Goal: Task Accomplishment & Management: Complete application form

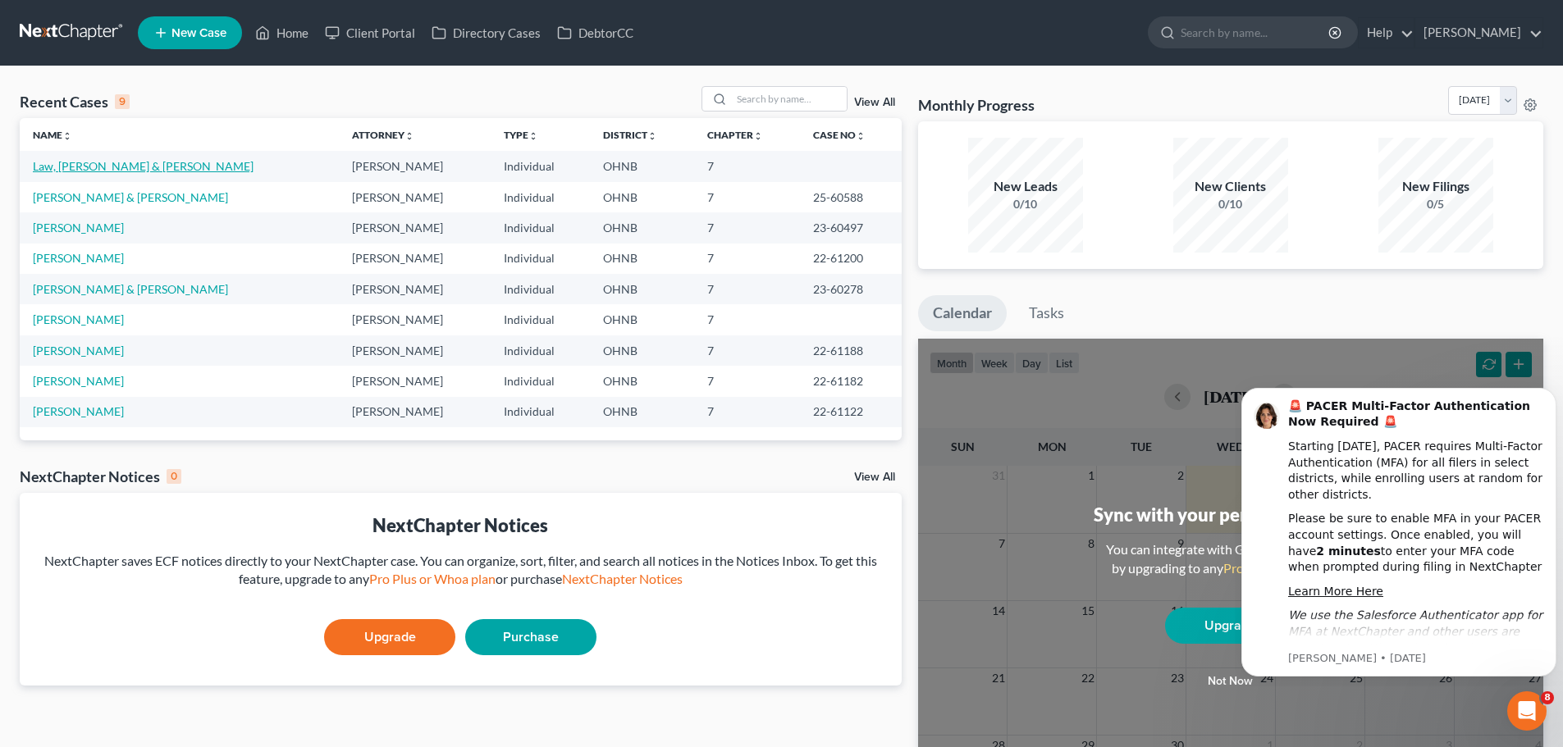
click at [112, 165] on link "Law, [PERSON_NAME] & [PERSON_NAME]" at bounding box center [143, 166] width 221 height 14
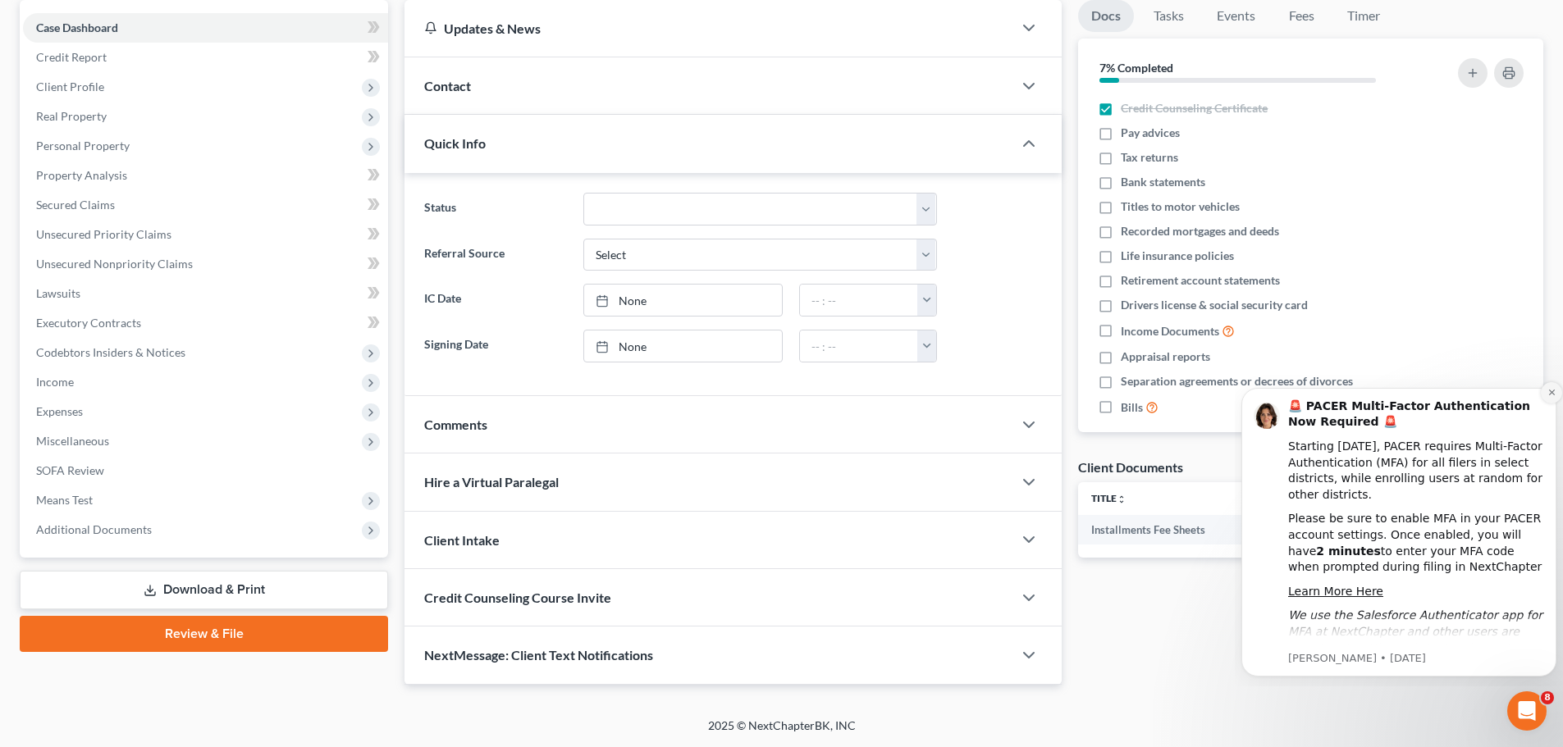
click at [1548, 391] on icon "Dismiss notification" at bounding box center [1551, 392] width 9 height 9
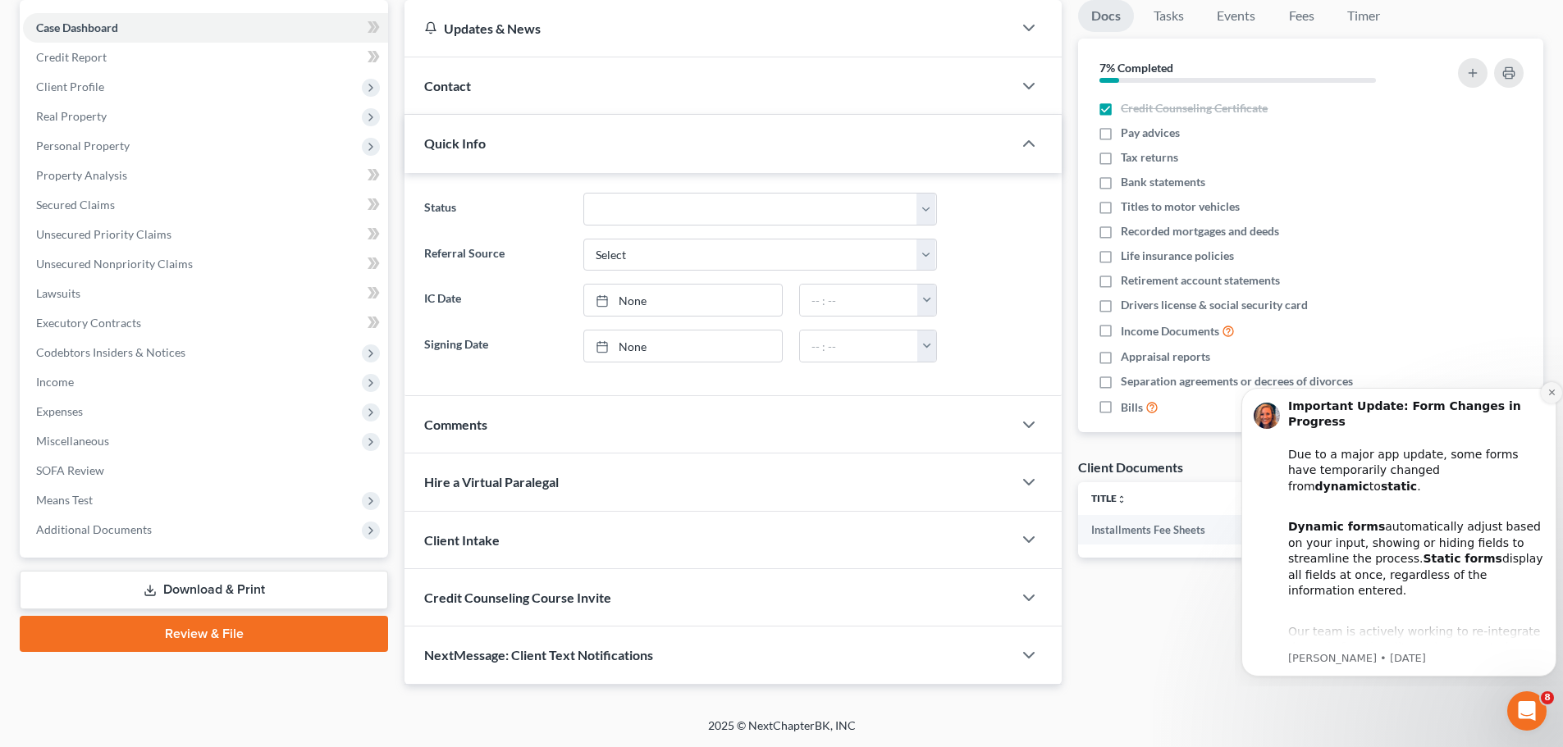
click at [1546, 395] on button "Dismiss notification" at bounding box center [1551, 392] width 21 height 21
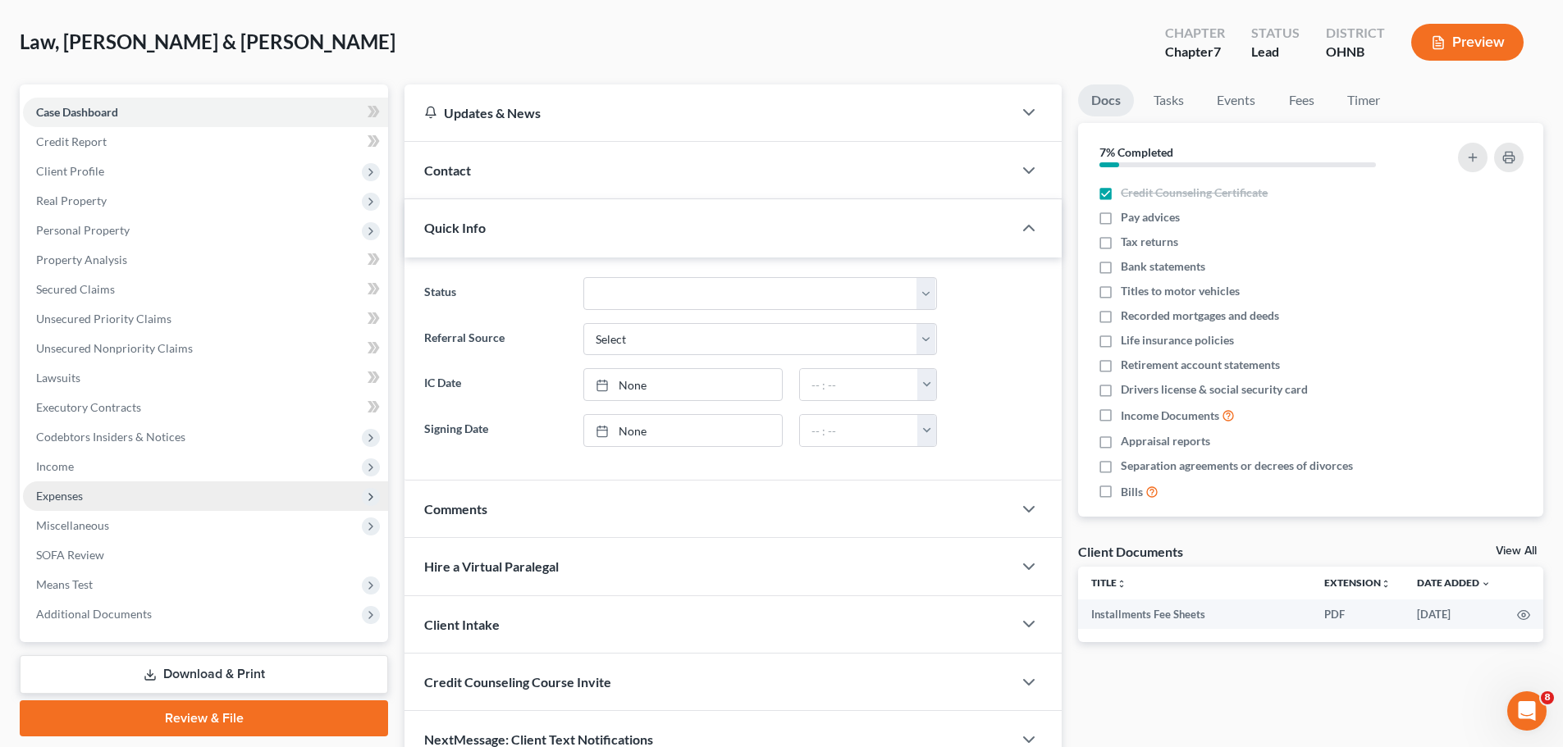
scroll to position [75, 0]
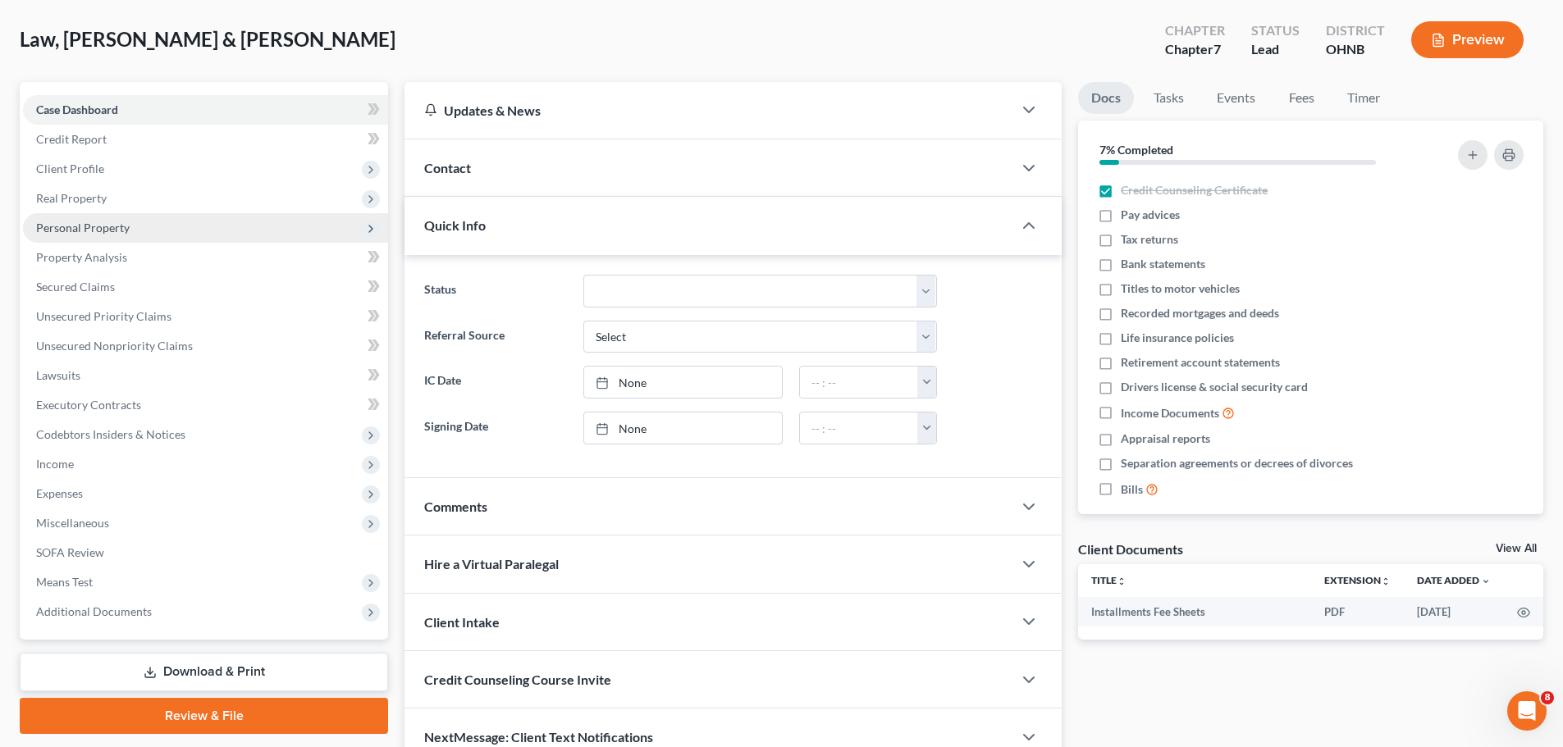
click at [91, 226] on span "Personal Property" at bounding box center [83, 228] width 94 height 14
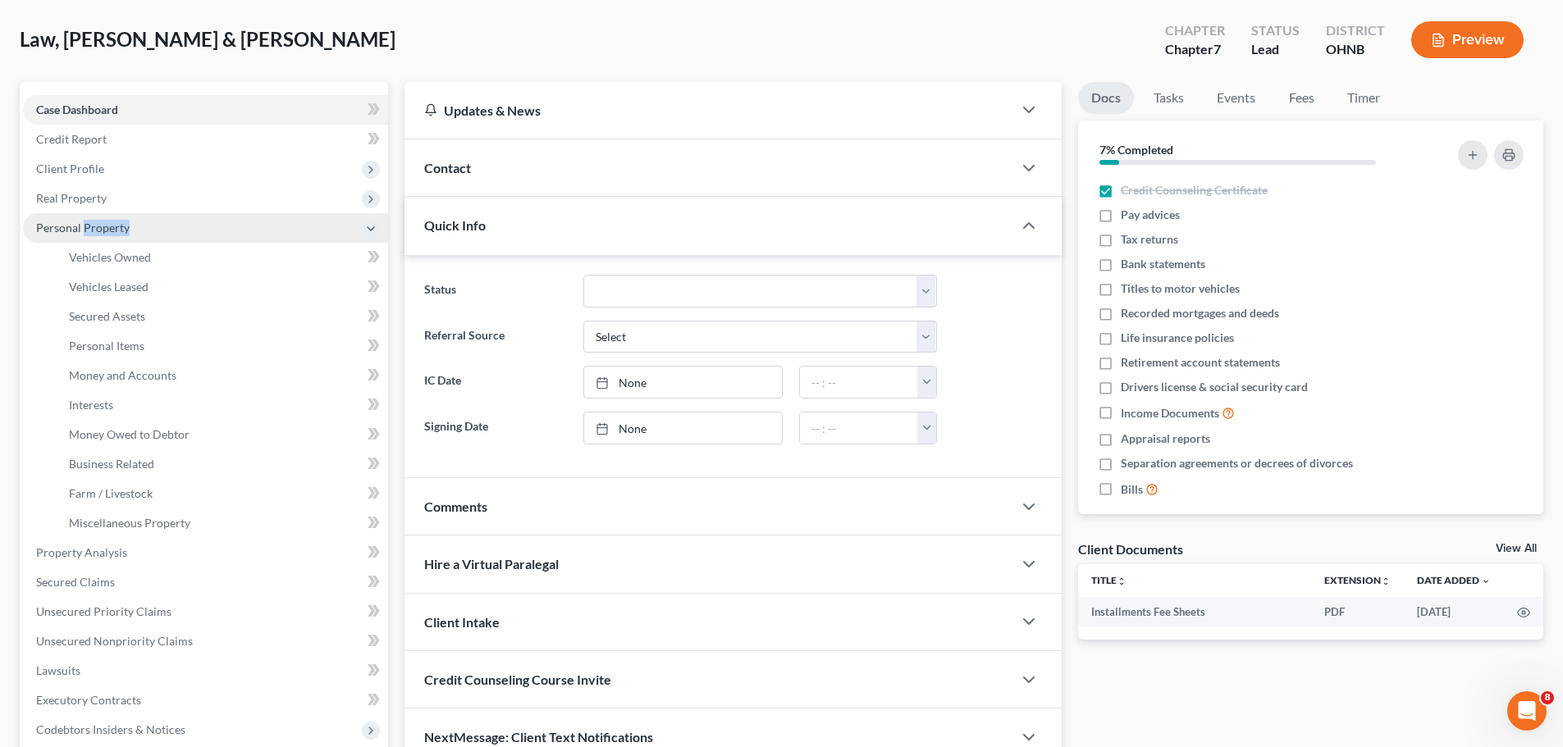
click at [91, 226] on span "Personal Property" at bounding box center [83, 228] width 94 height 14
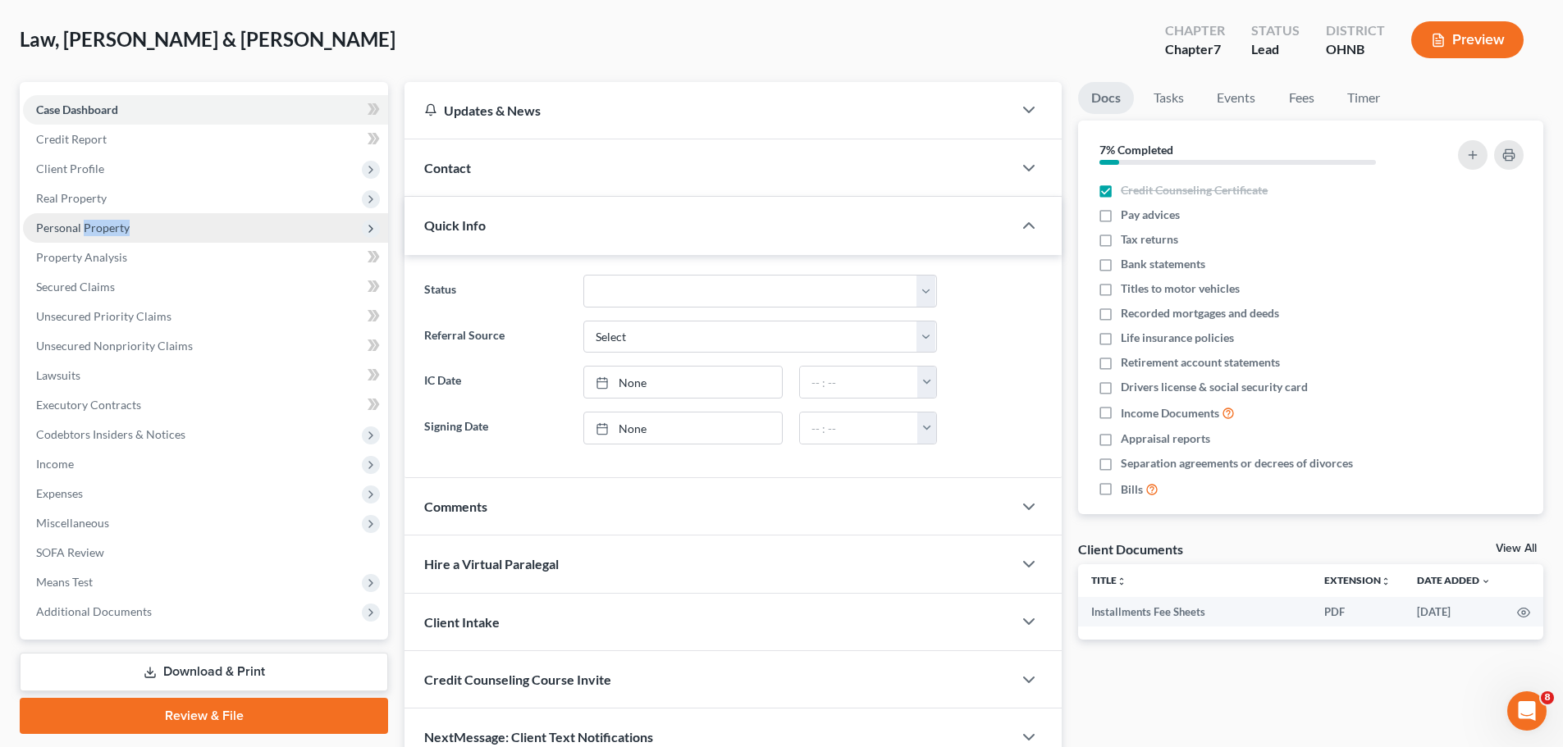
click at [91, 226] on span "Personal Property" at bounding box center [83, 228] width 94 height 14
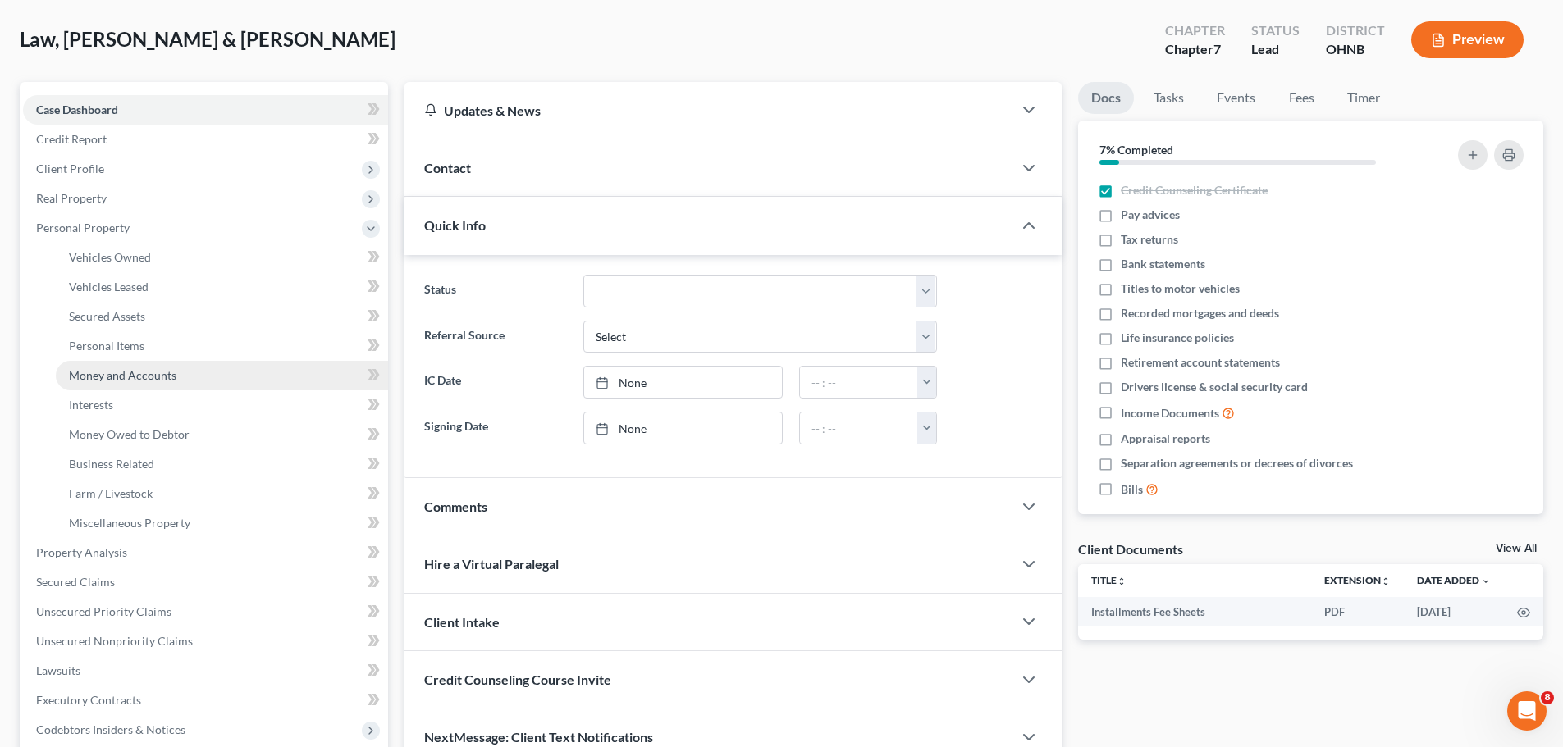
click at [127, 375] on span "Money and Accounts" at bounding box center [122, 375] width 107 height 14
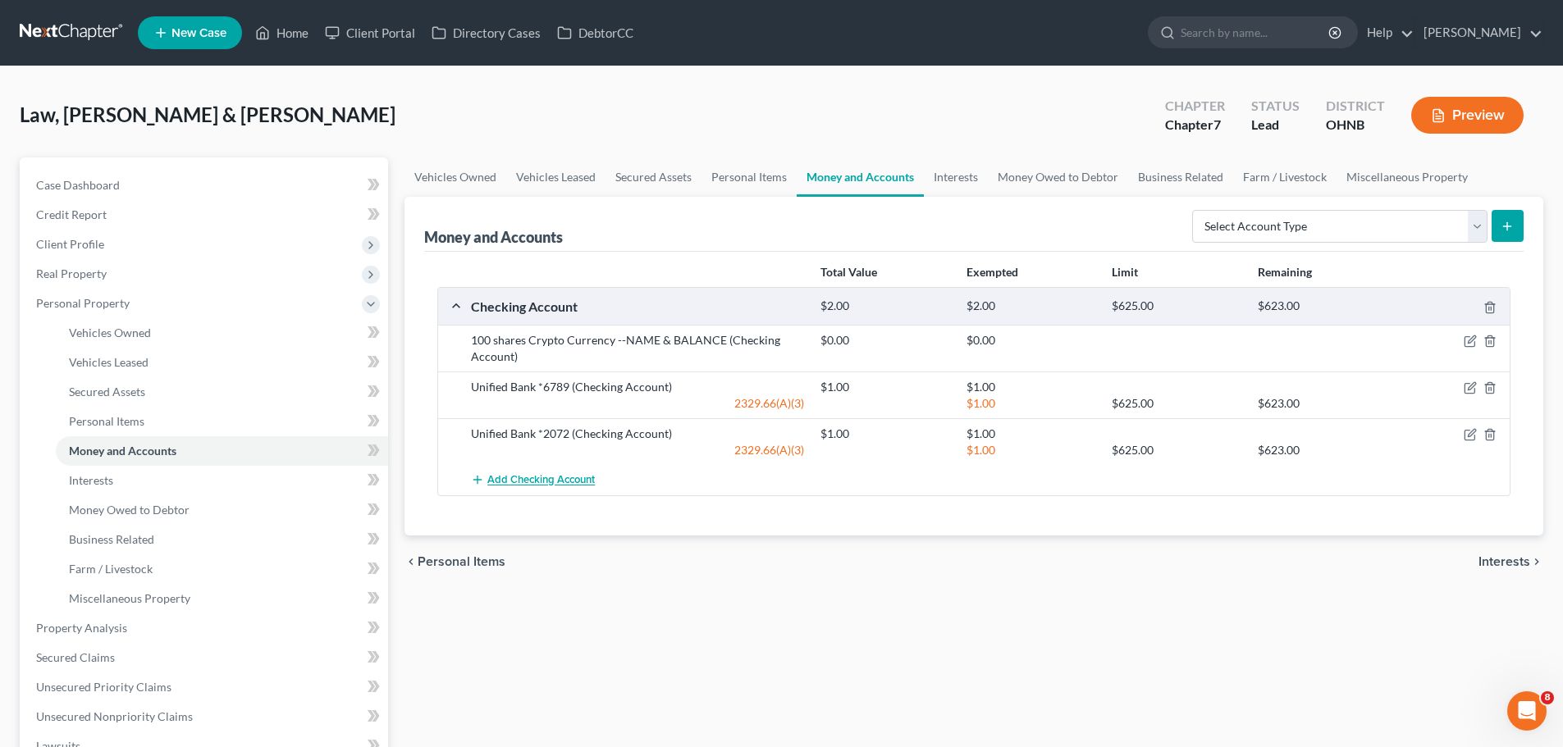
click at [584, 482] on span "Add Checking Account" at bounding box center [540, 480] width 107 height 13
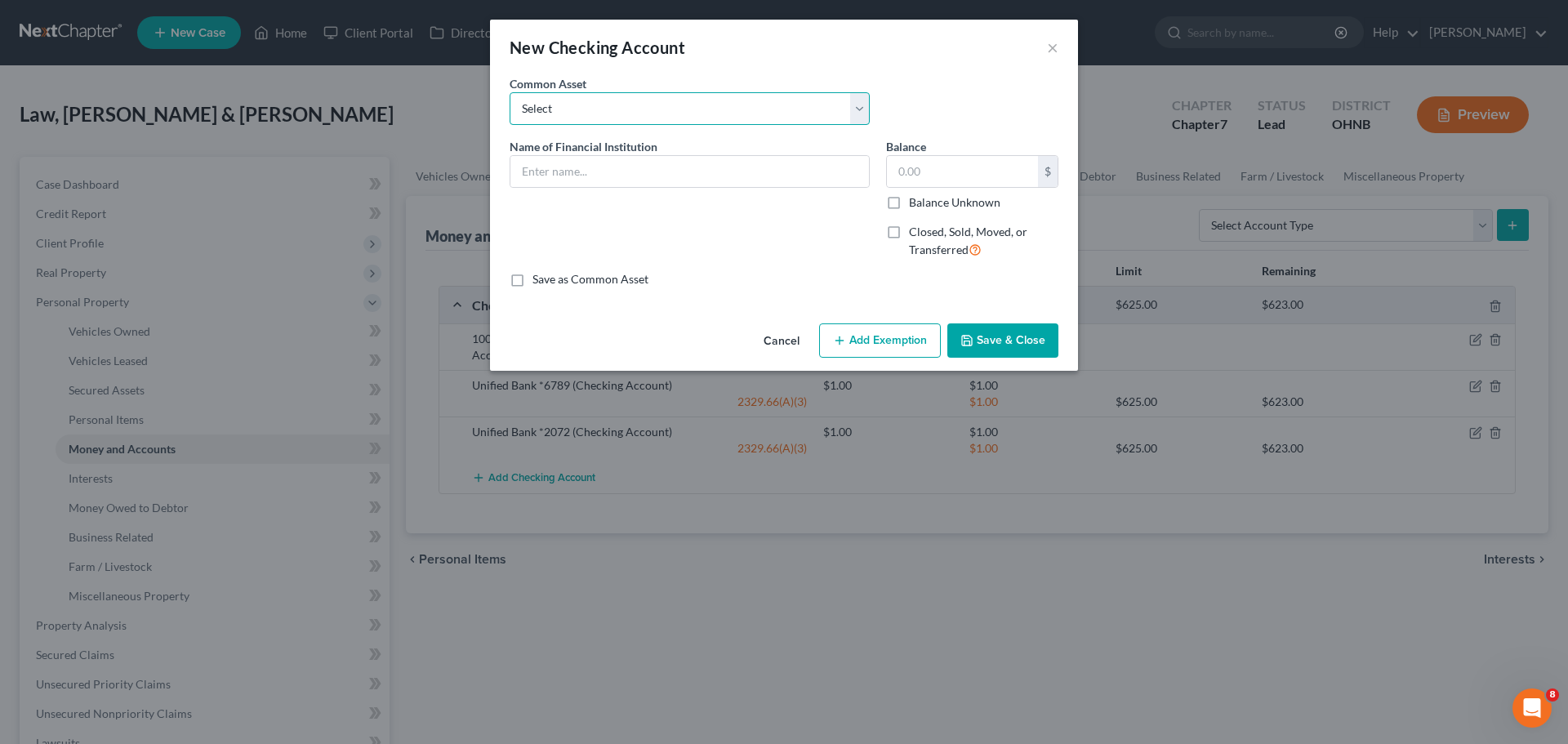
click at [860, 100] on select "Select Huntington Buckeye State Credit Union Huntington National Bank Dover Phi…" at bounding box center [690, 109] width 360 height 33
select select "9"
click at [510, 93] on select "Select Huntington Buckeye State Credit Union Huntington National Bank Dover Phi…" at bounding box center [690, 109] width 360 height 33
type input "Unified Bank"
type input "1.00"
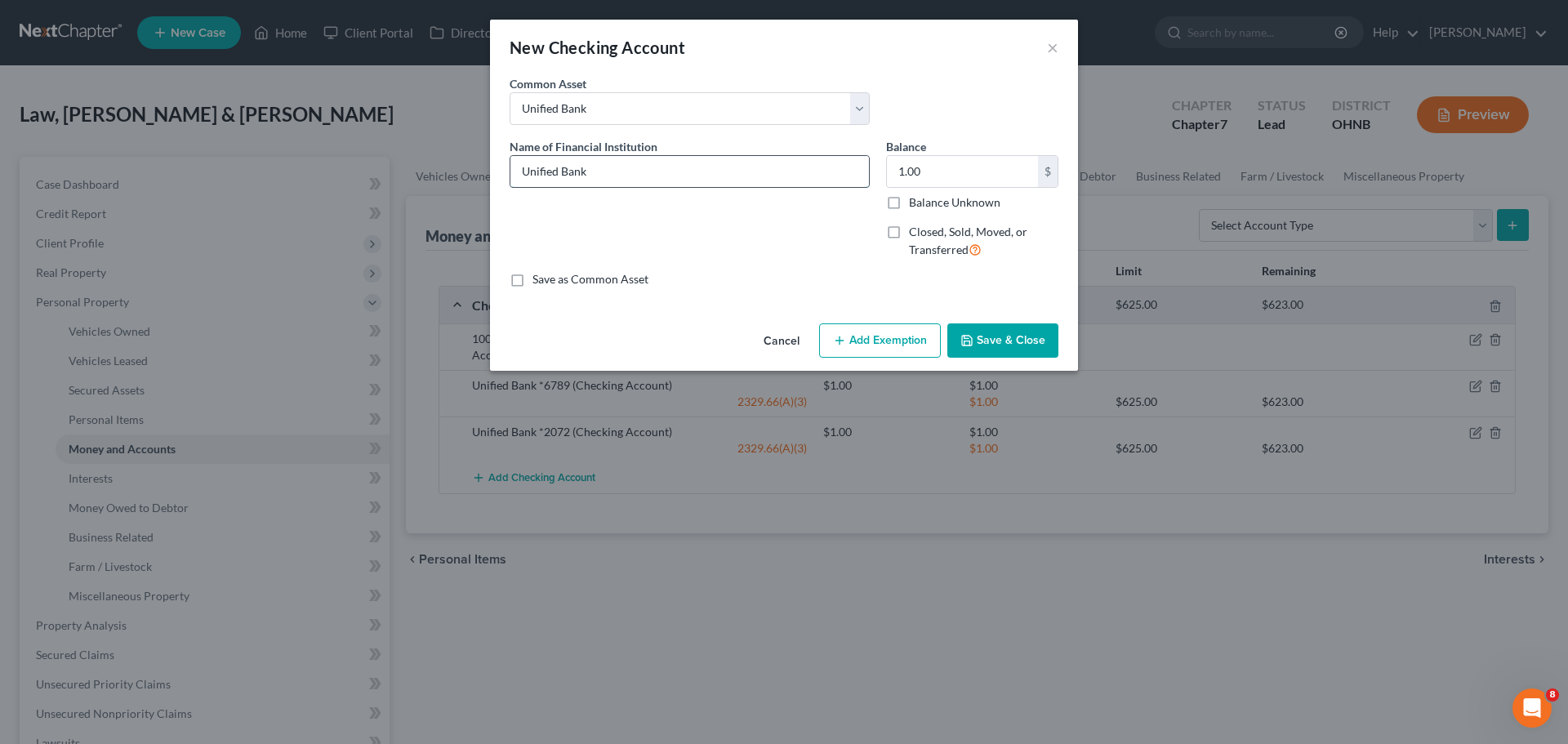
click at [762, 178] on input "Unified Bank" at bounding box center [690, 171] width 358 height 31
paste input "2174"
type input "Unified Bank *2174"
click at [991, 341] on button "Save & Close" at bounding box center [1004, 341] width 112 height 34
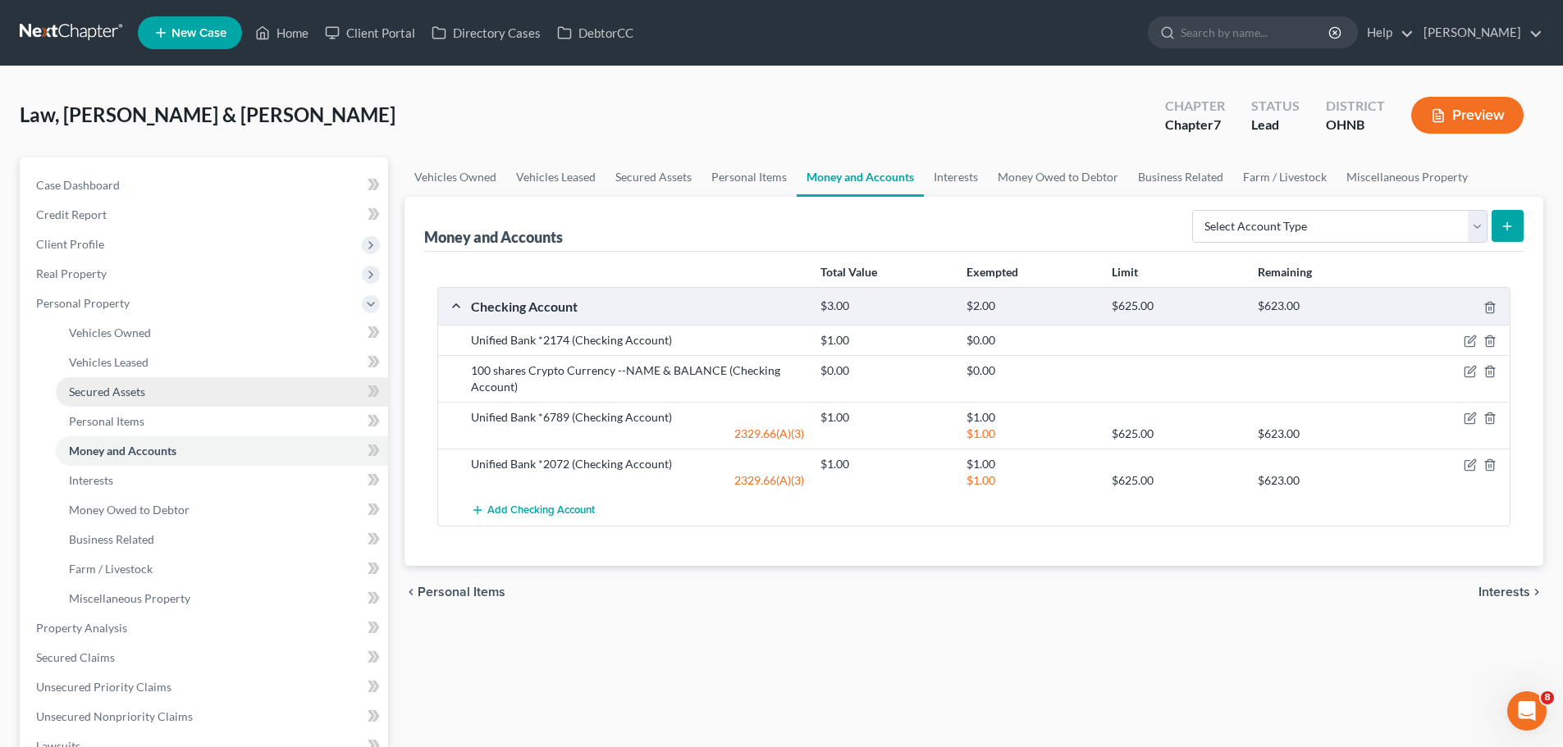
click at [103, 394] on span "Secured Assets" at bounding box center [107, 392] width 76 height 14
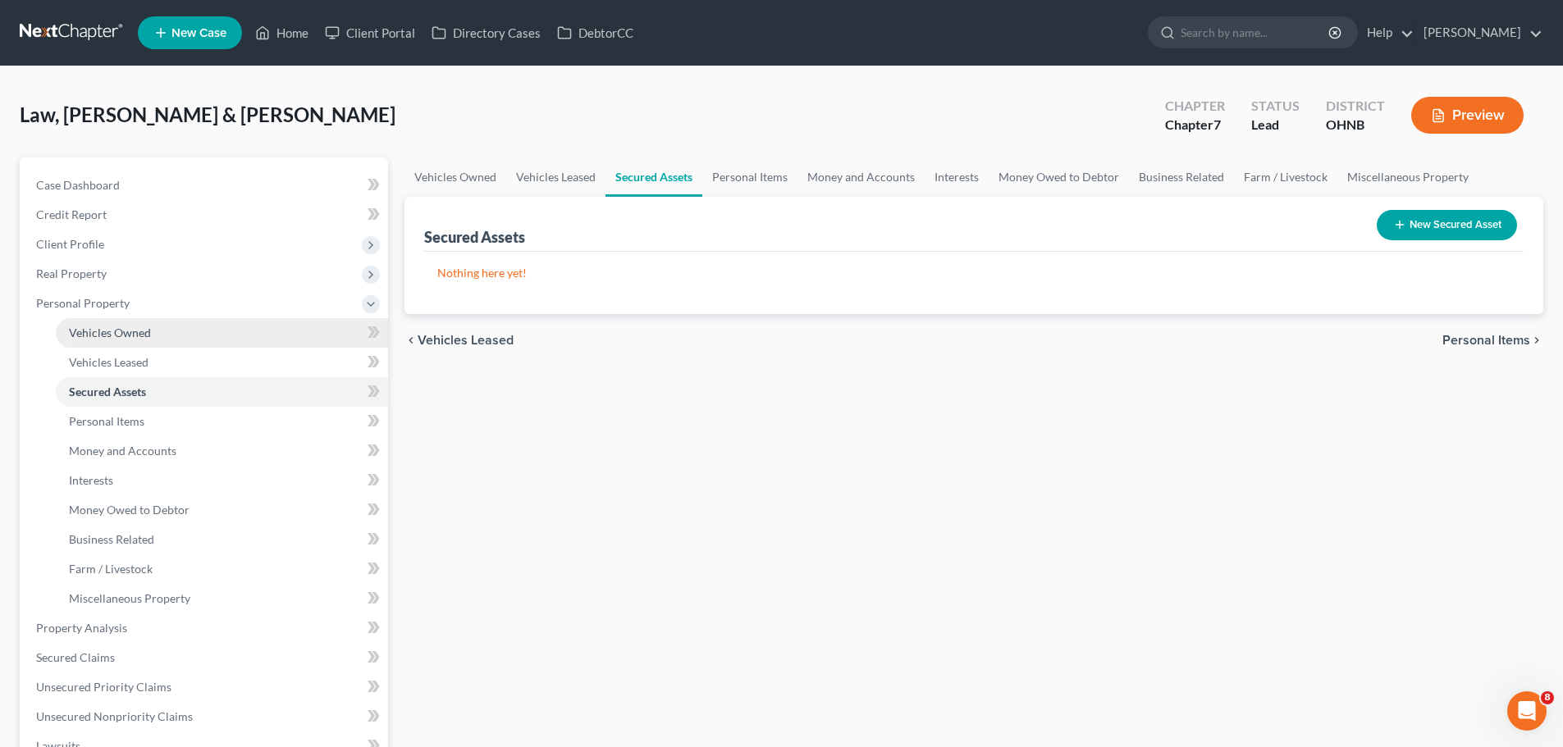
click at [134, 333] on span "Vehicles Owned" at bounding box center [110, 333] width 82 height 14
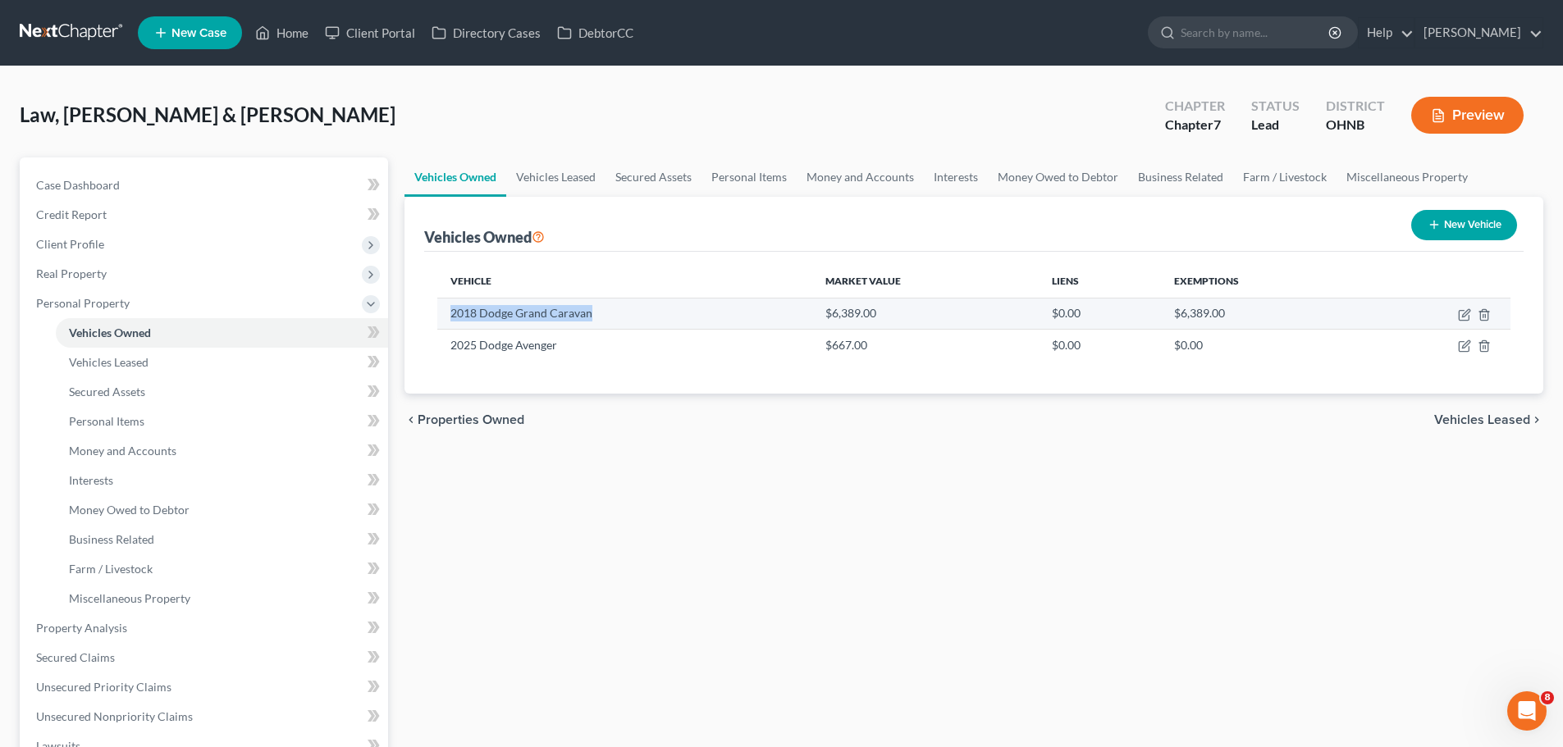
drag, startPoint x: 596, startPoint y: 313, endPoint x: 450, endPoint y: 308, distance: 146.1
click at [450, 308] on td "2018 Dodge Grand Caravan" at bounding box center [624, 313] width 375 height 31
copy td "2018 Dodge Grand Caravan"
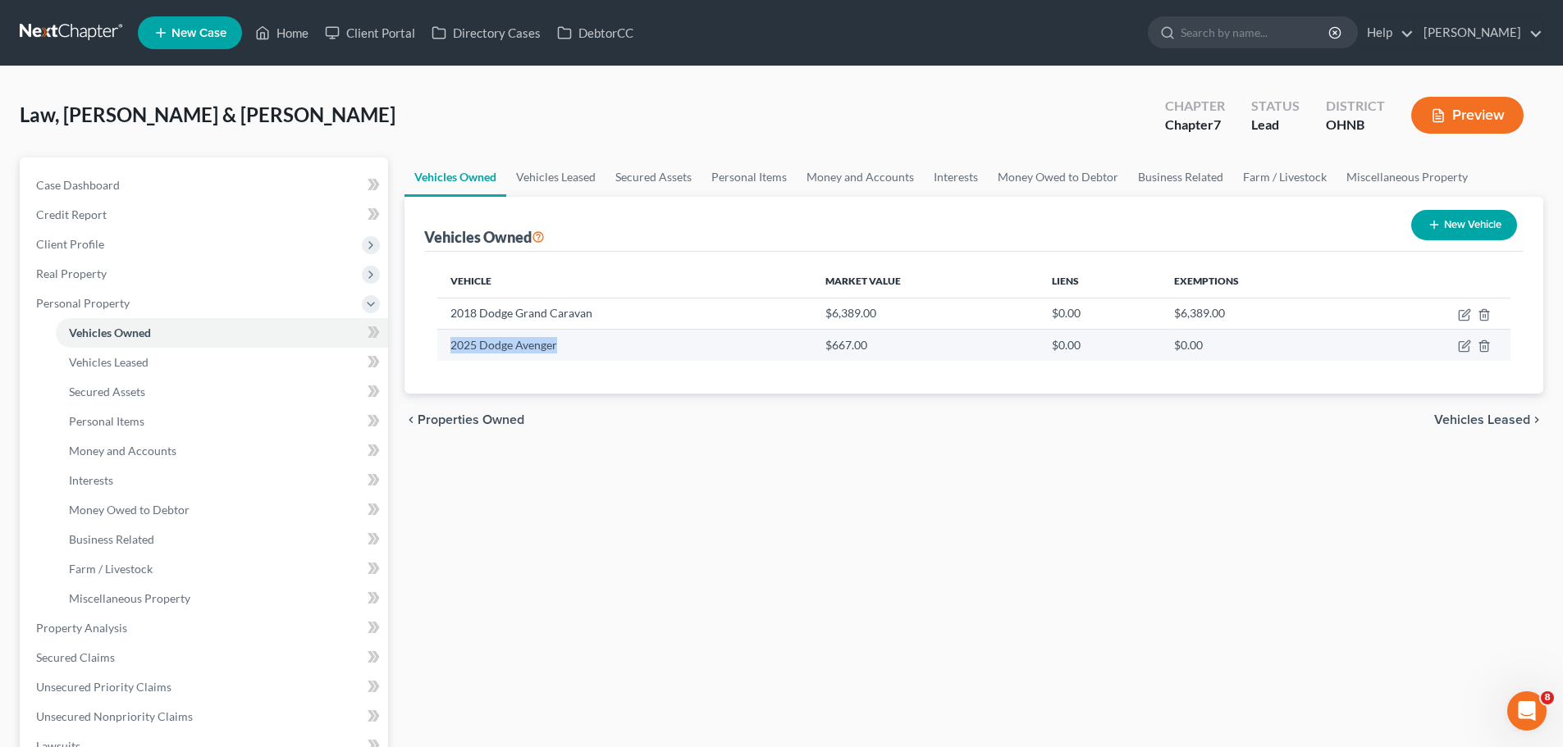
drag, startPoint x: 562, startPoint y: 346, endPoint x: 439, endPoint y: 340, distance: 123.2
click at [439, 340] on td "2025 Dodge Avenger" at bounding box center [624, 345] width 375 height 31
copy td "2025 Dodge Avenger"
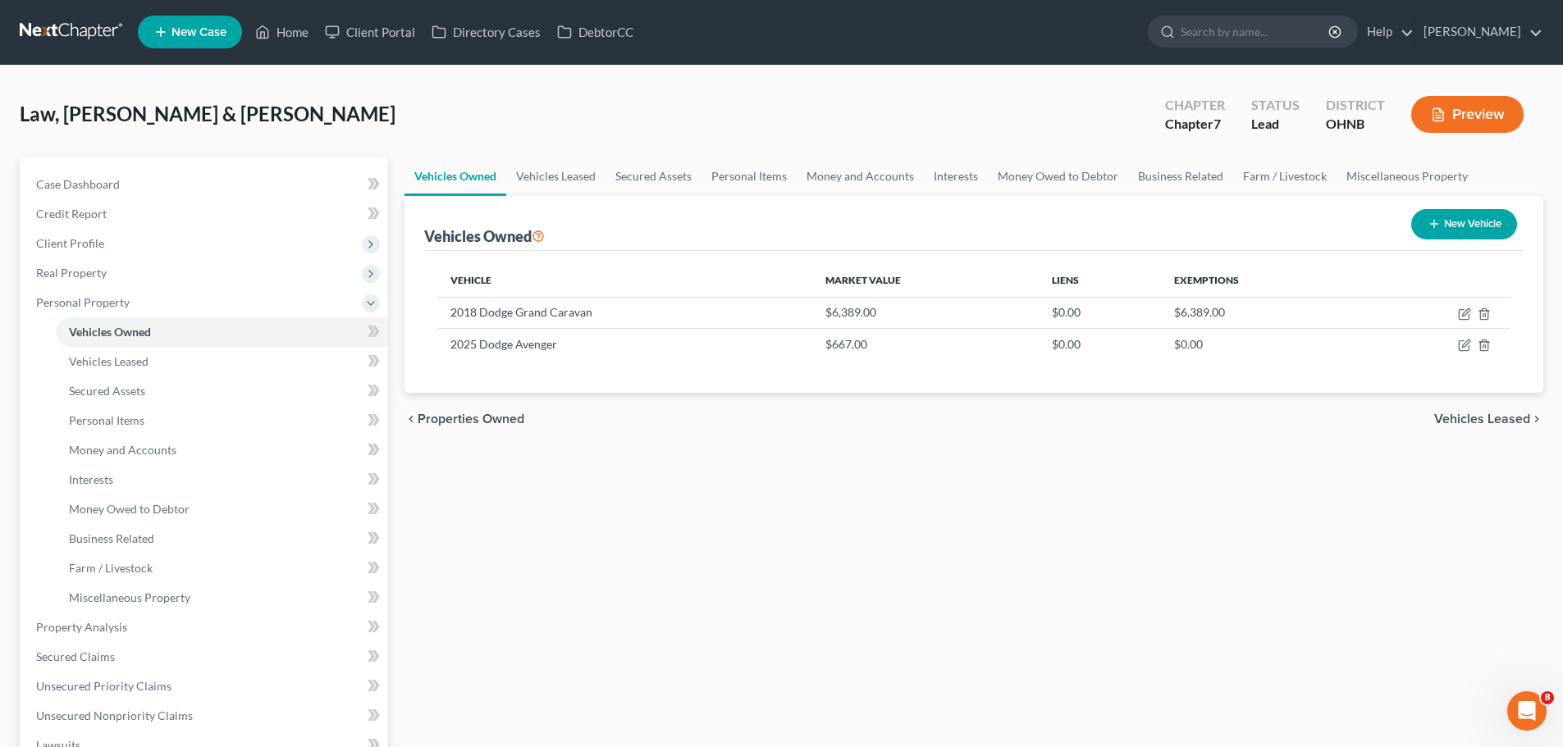
click at [1139, 725] on div "Vehicles Owned Vehicles Leased Secured Assets Personal Items Money and Accounts…" at bounding box center [973, 631] width 1155 height 948
